Goal: Information Seeking & Learning: Learn about a topic

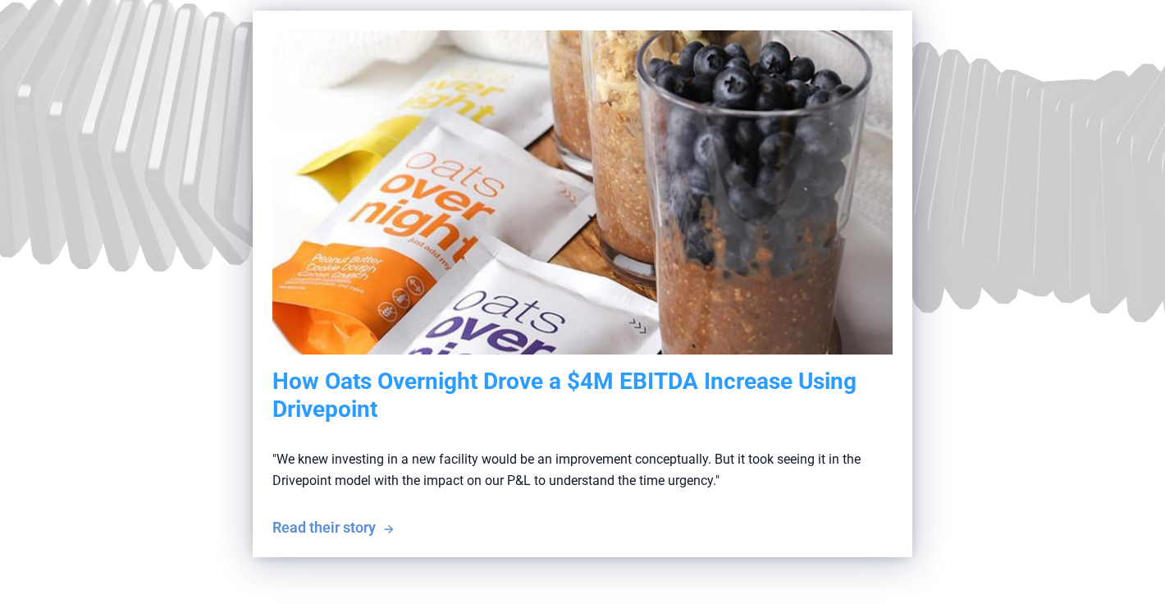
scroll to position [1015, 0]
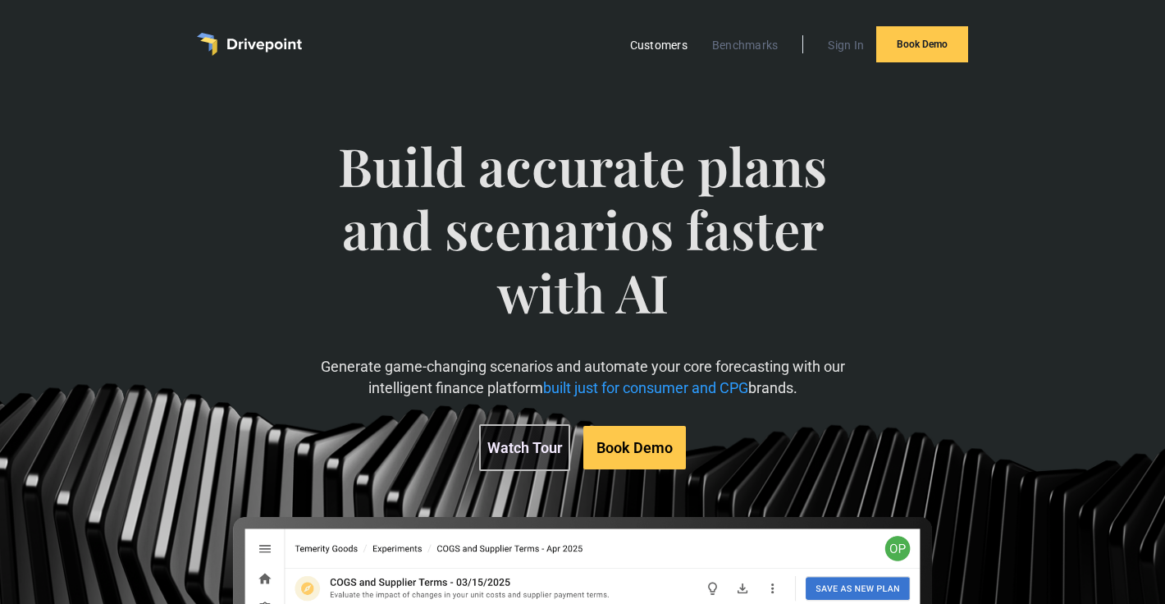
click at [668, 46] on link "Customers" at bounding box center [659, 44] width 74 height 21
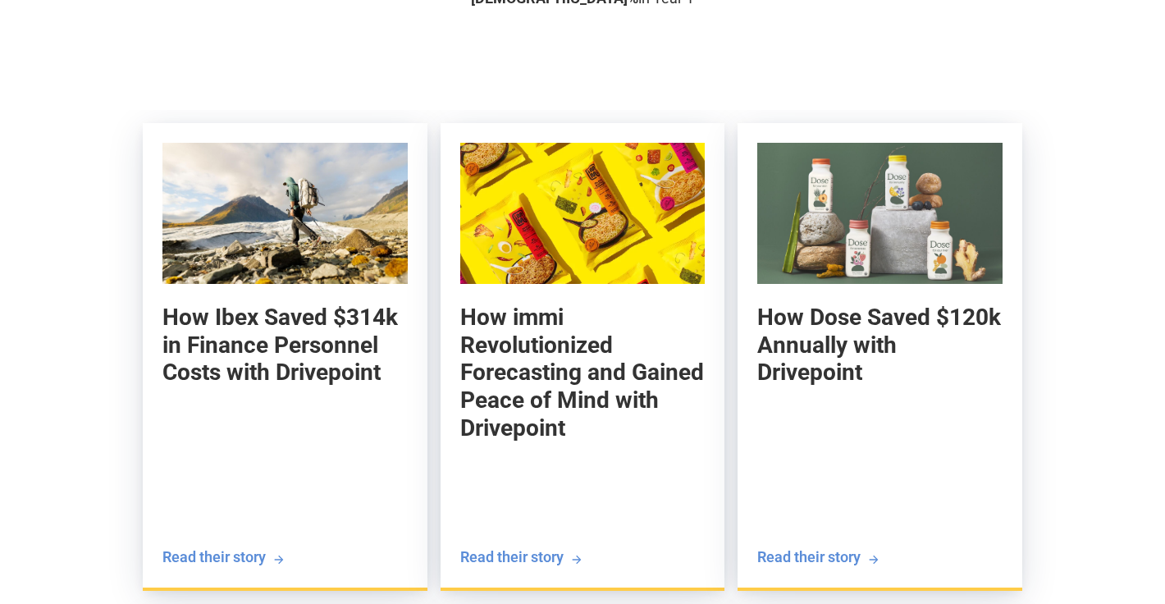
scroll to position [1507, 0]
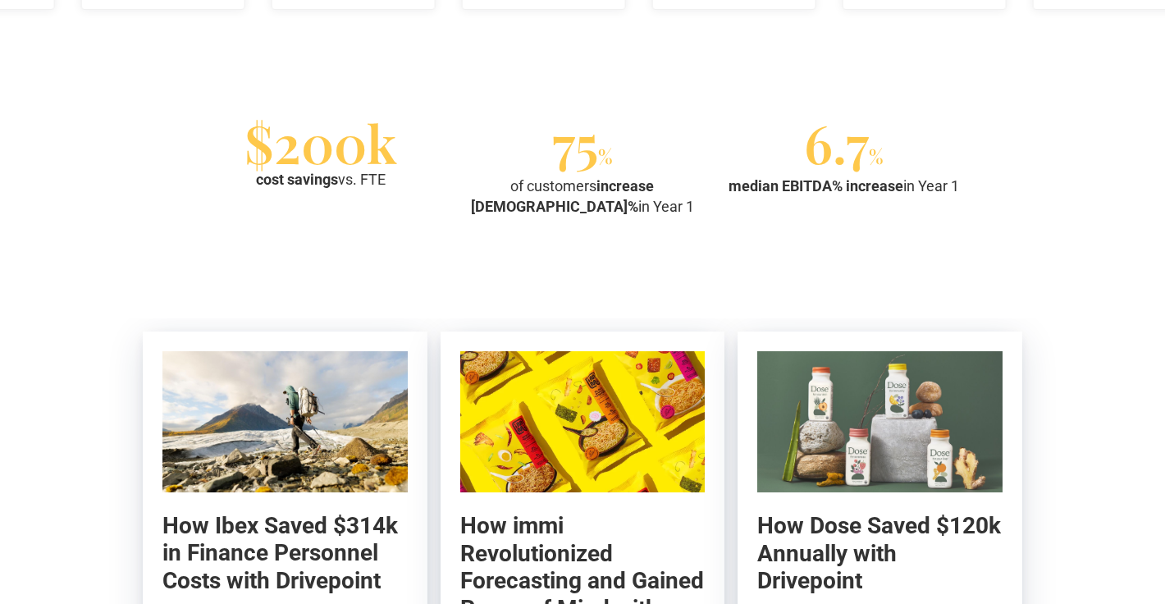
drag, startPoint x: 316, startPoint y: 409, endPoint x: 815, endPoint y: 10, distance: 638.7
click at [0, 0] on main "The world's best consumer brands run finance on Drivepoint They use tech and AI…" at bounding box center [582, 555] width 1165 height 3949
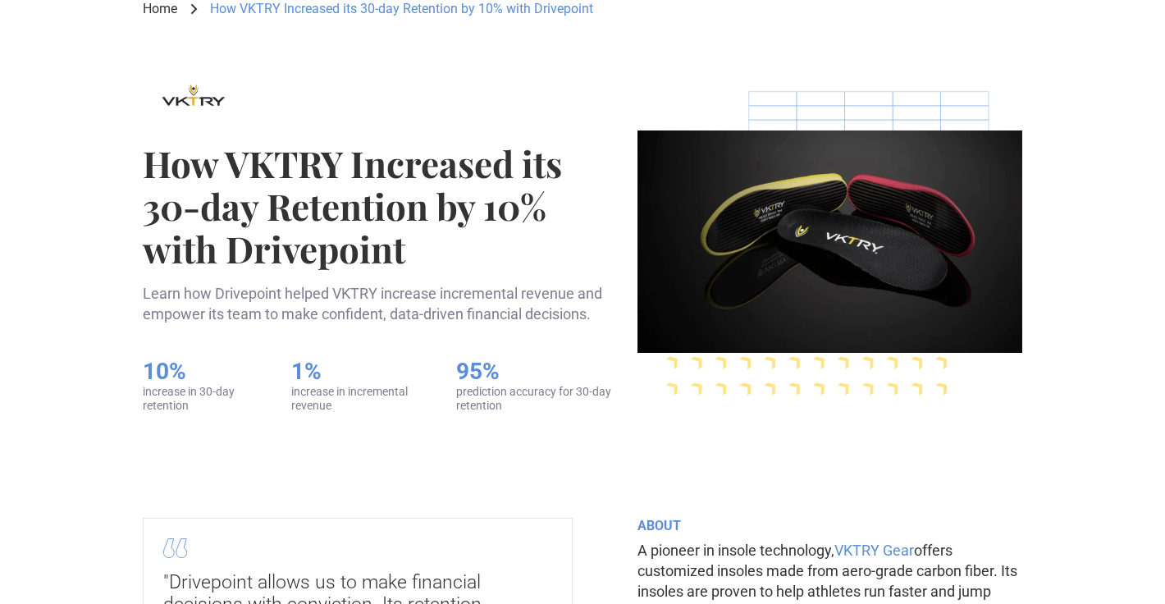
scroll to position [254, 0]
